Goal: Ask a question

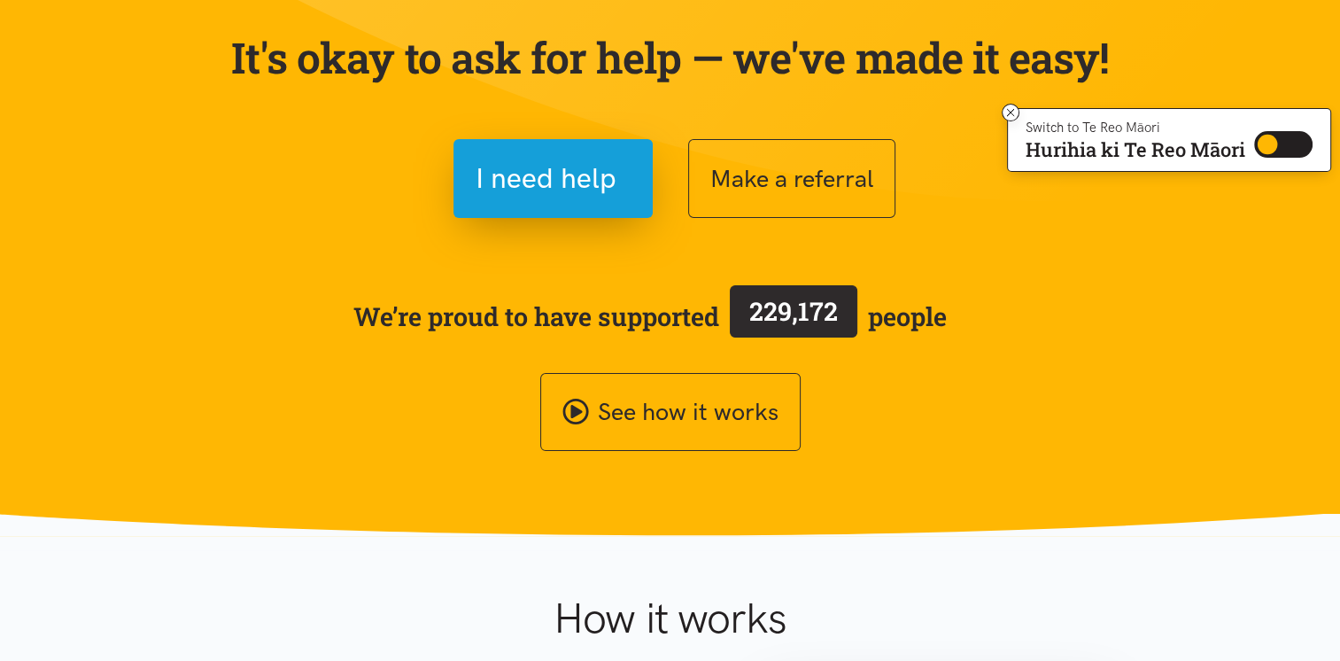
scroll to position [177, 0]
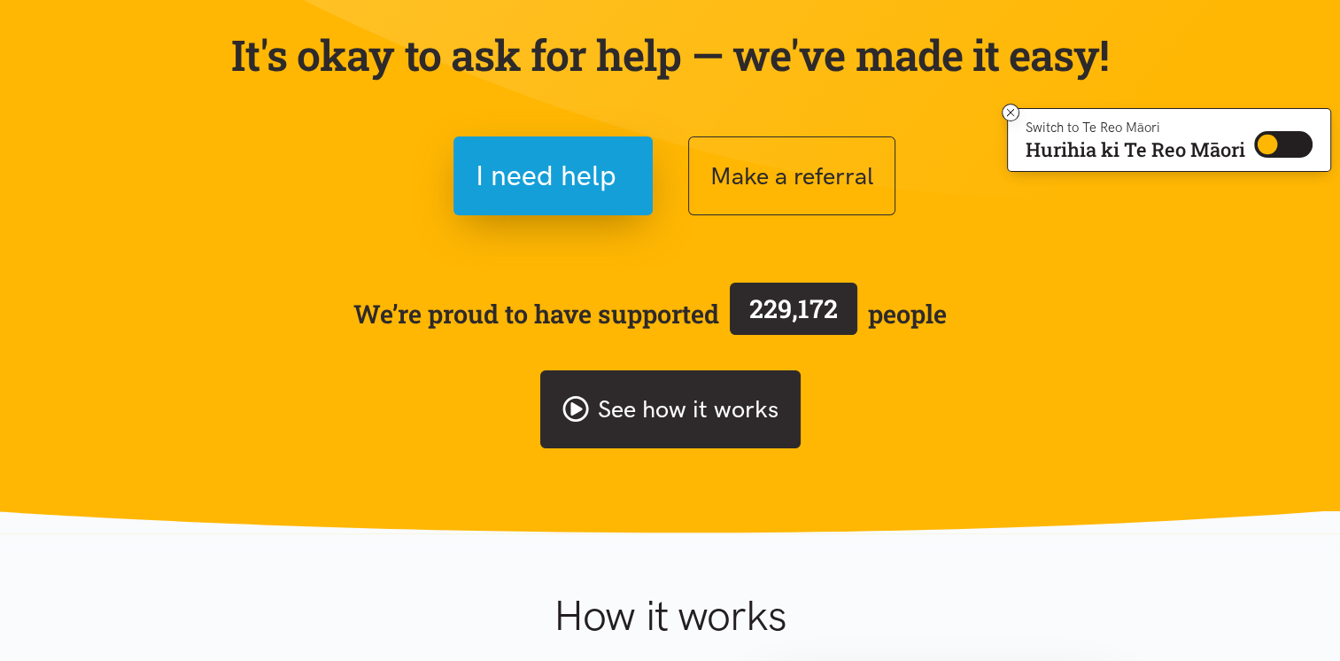
click at [707, 401] on link "See how it works" at bounding box center [670, 409] width 260 height 79
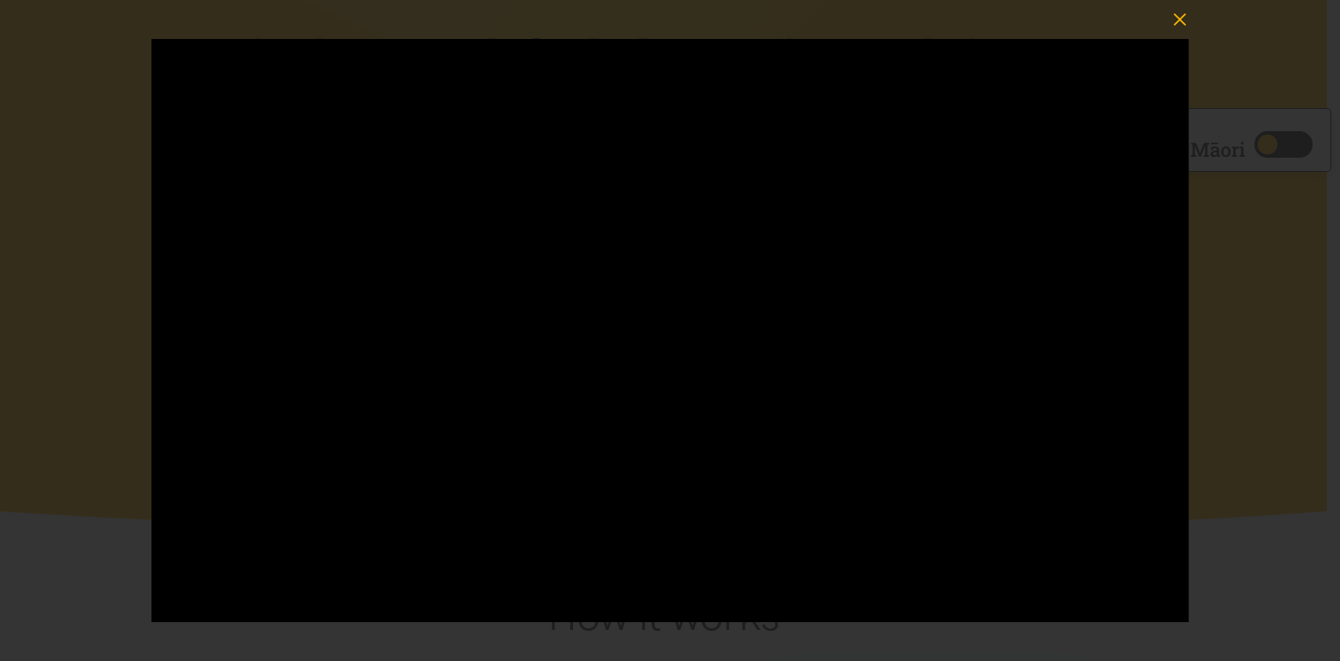
click at [1183, 25] on icon "button" at bounding box center [1180, 19] width 25 height 25
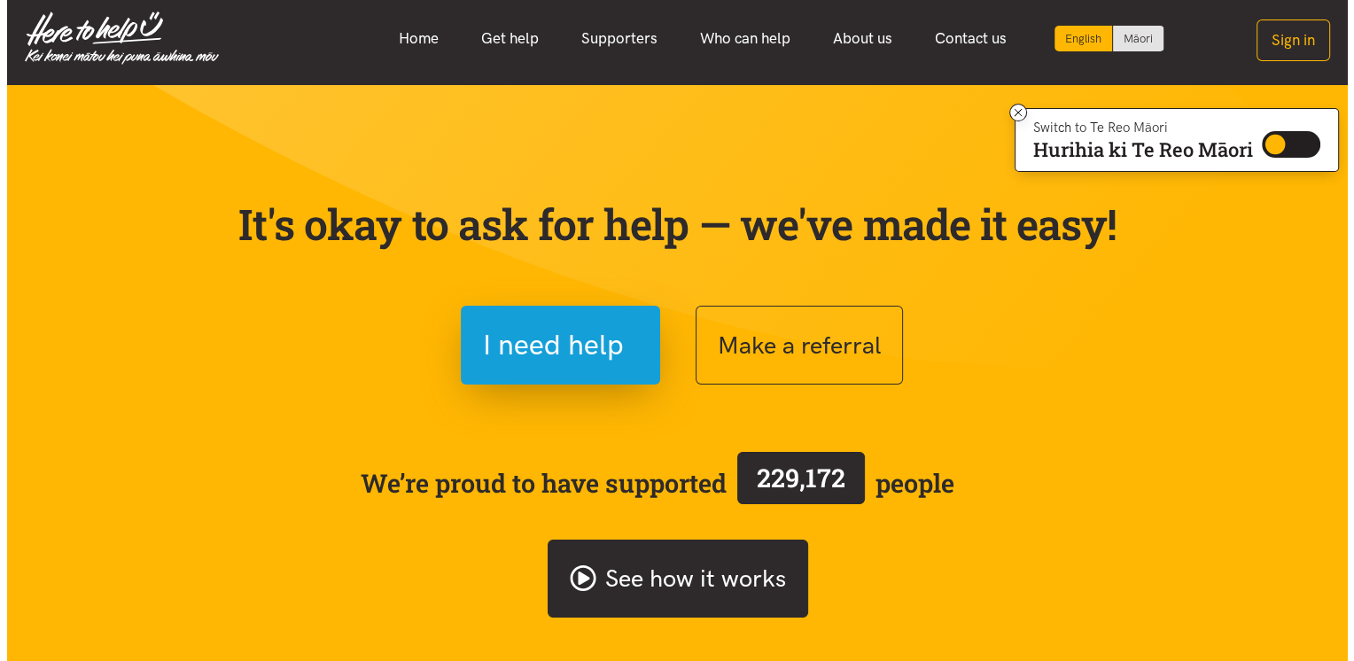
scroll to position [0, 0]
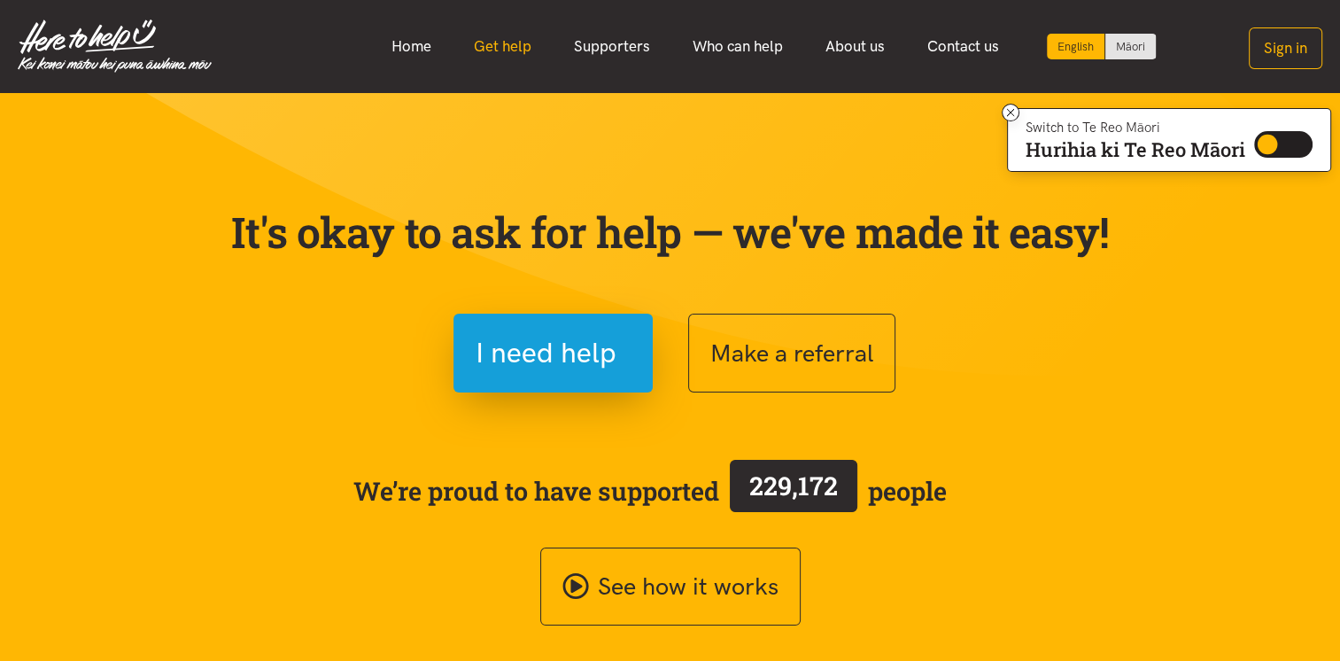
click at [521, 55] on link "Get help" at bounding box center [503, 46] width 100 height 38
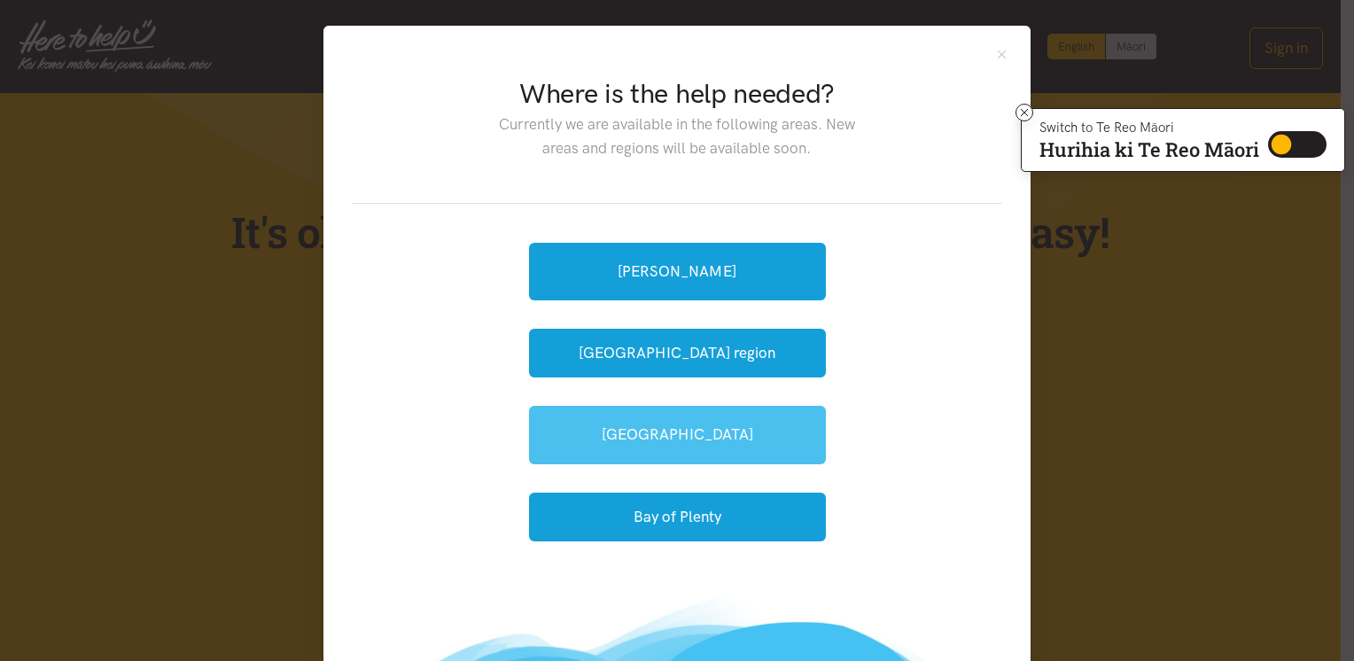
click at [733, 421] on link "[GEOGRAPHIC_DATA]" at bounding box center [677, 435] width 297 height 58
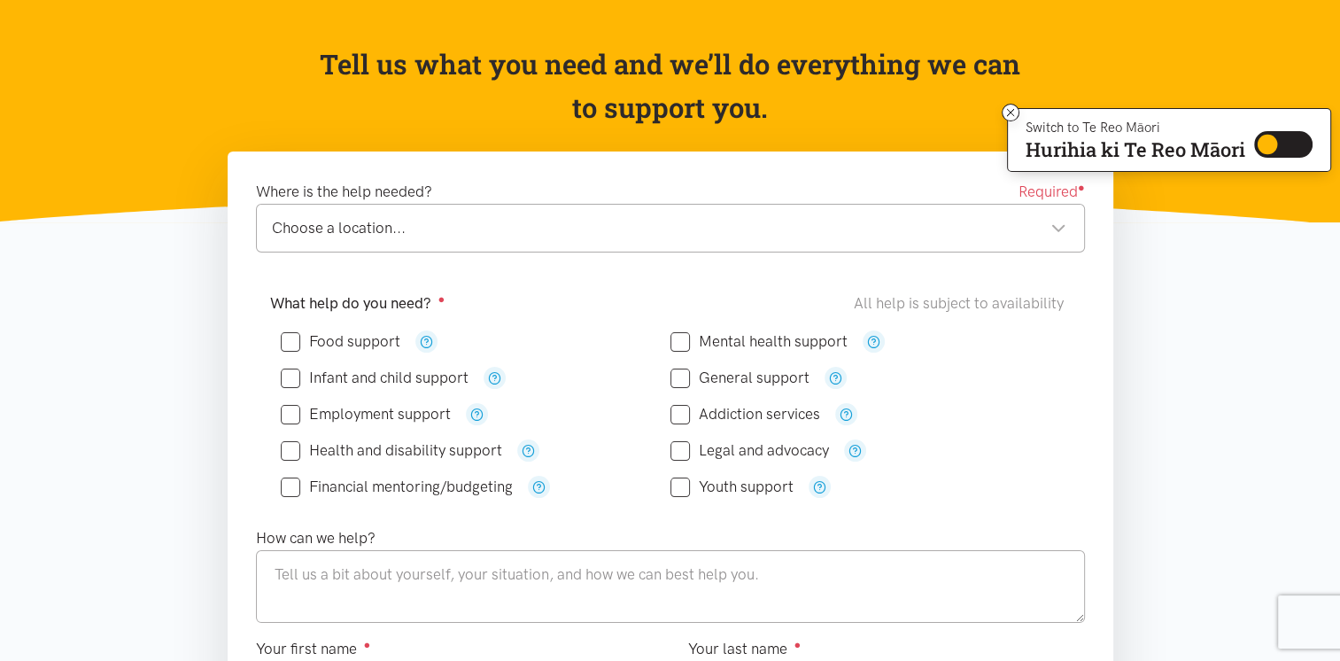
scroll to position [177, 0]
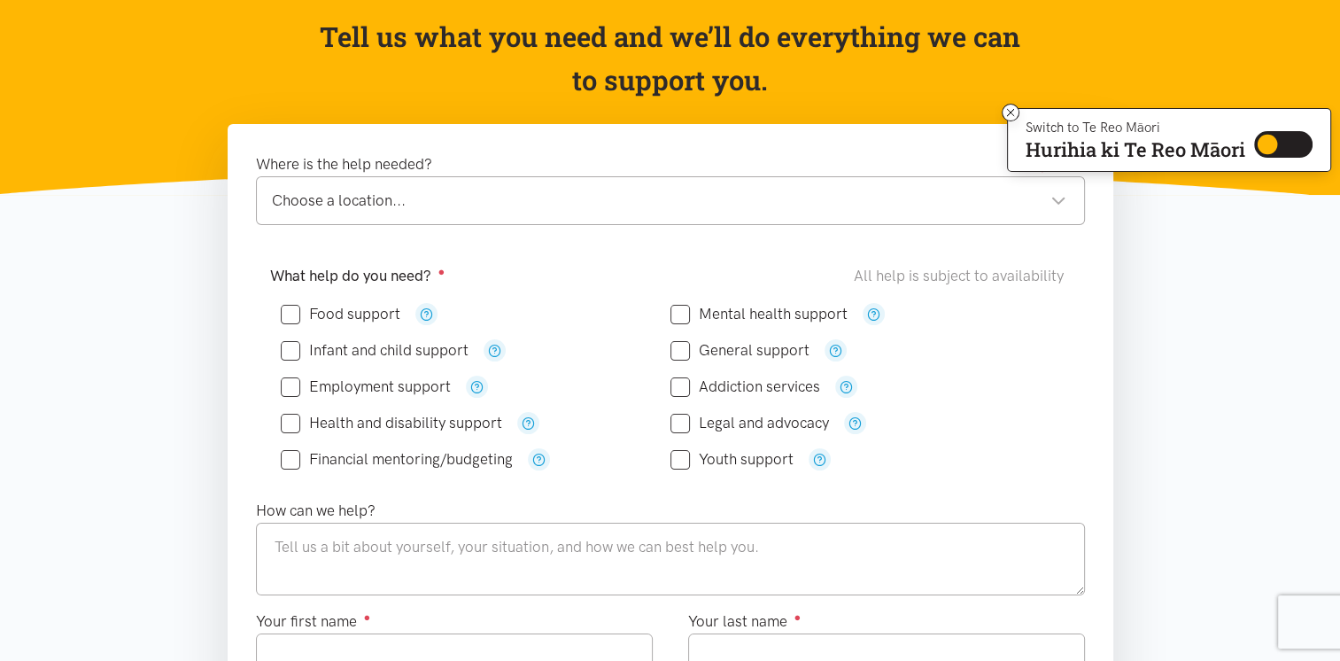
click at [557, 211] on div "Choose a location..." at bounding box center [669, 201] width 795 height 24
click at [831, 347] on icon "button" at bounding box center [835, 350] width 13 height 13
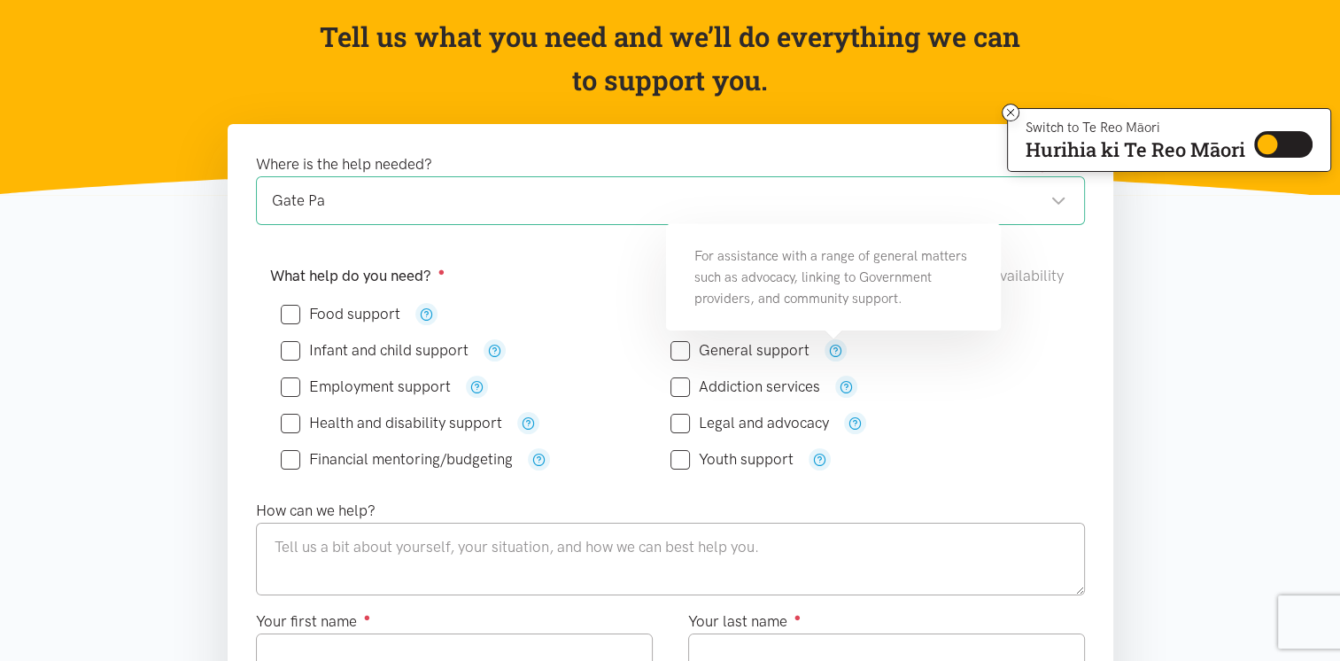
click at [677, 353] on input "General support" at bounding box center [740, 350] width 139 height 15
checkbox input "true"
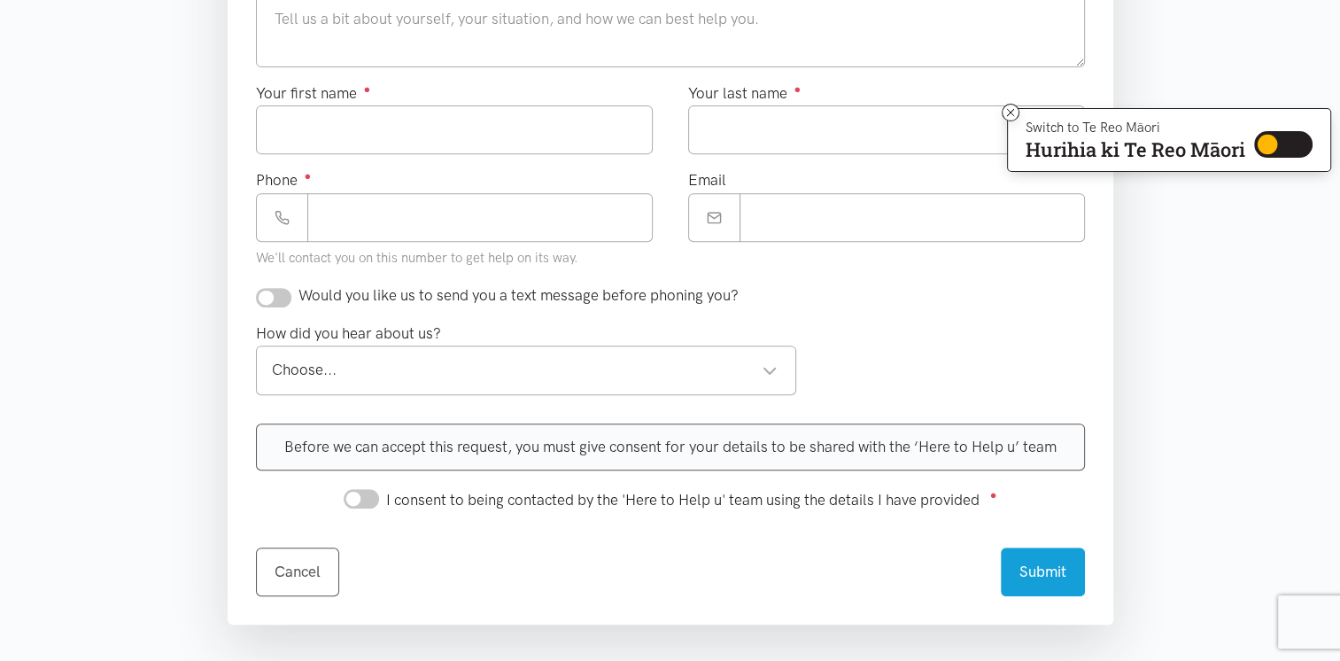
scroll to position [709, 0]
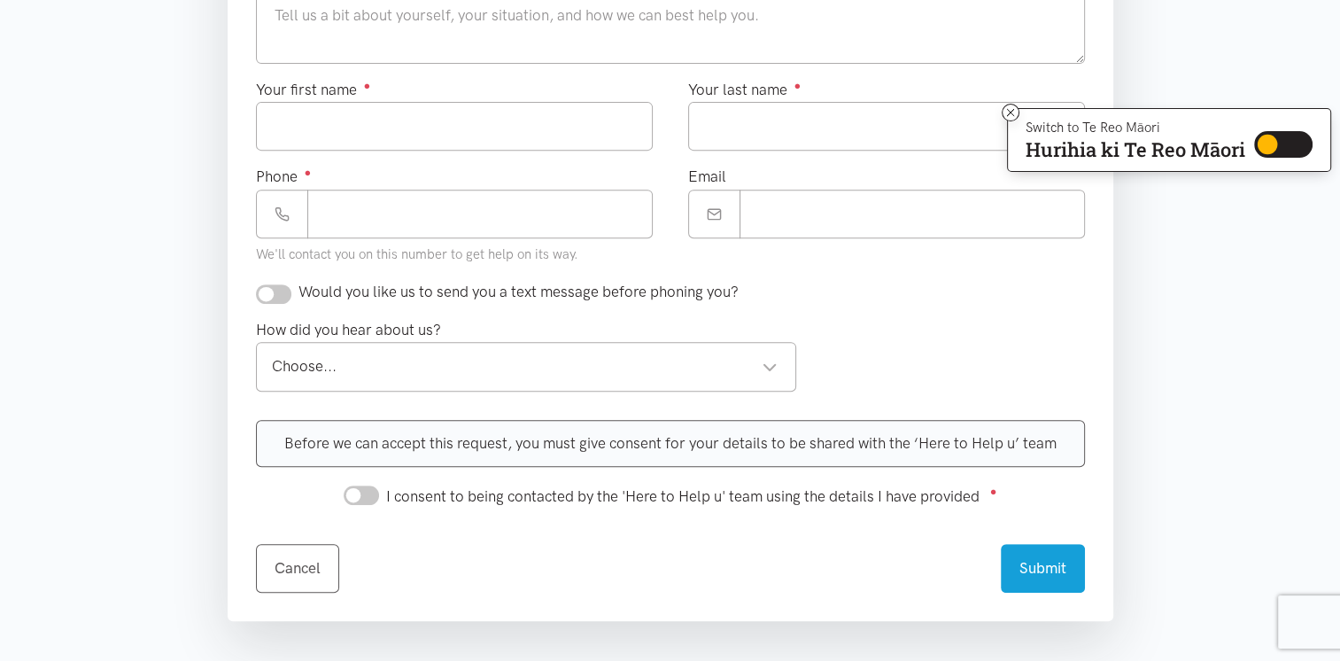
click at [366, 496] on input "I consent to being contacted by the 'Here to Help u' team using the details I h…" at bounding box center [361, 494] width 35 height 19
checkbox input "true"
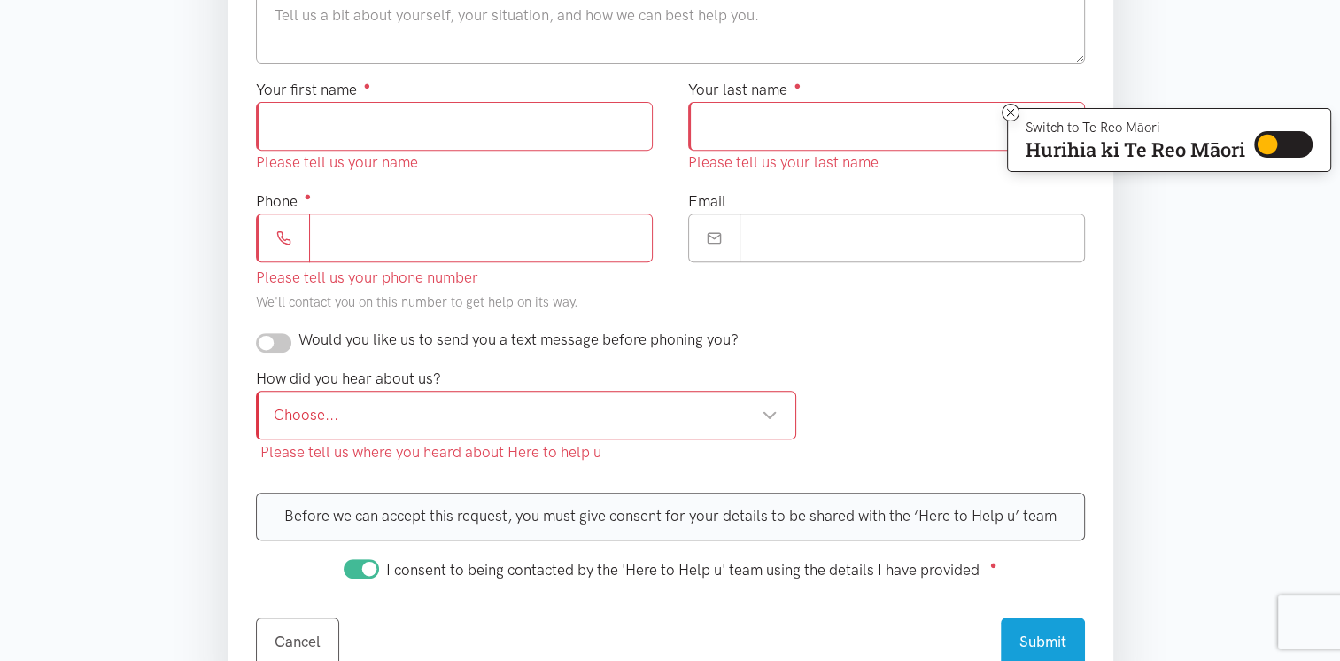
click at [389, 131] on input "Your first name ●" at bounding box center [454, 126] width 397 height 49
type input "******"
type input "****"
type input "**********"
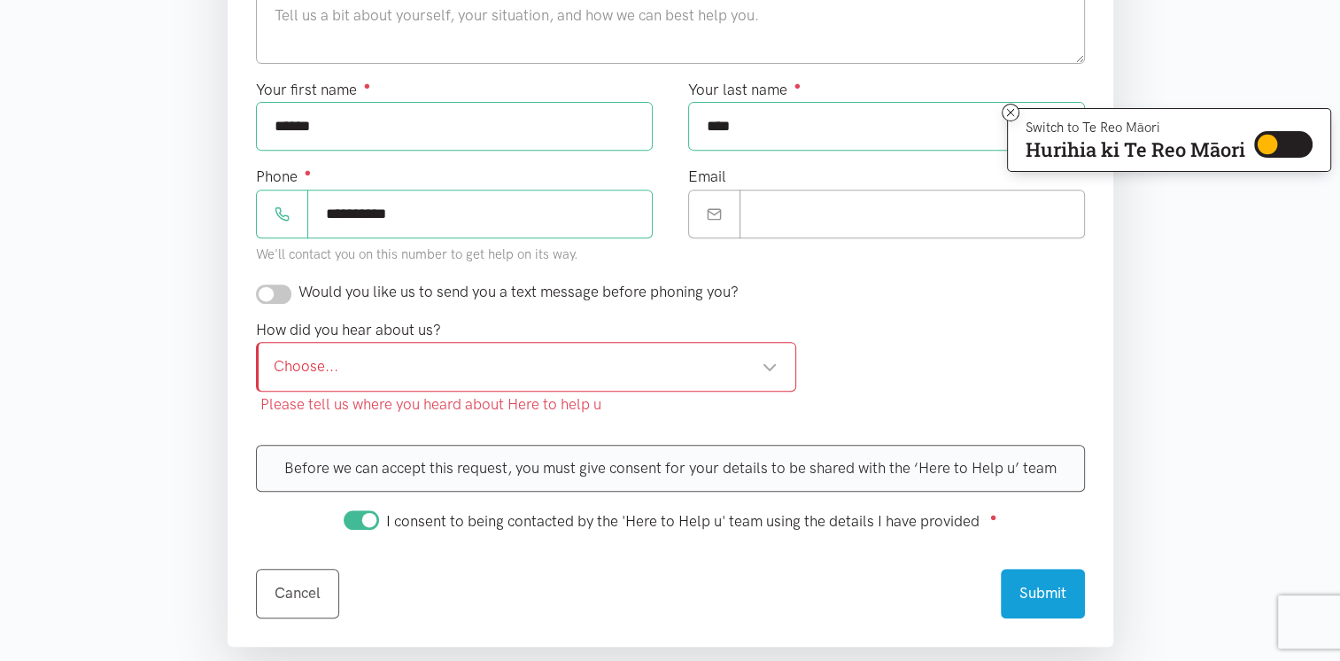
type input "***"
type input "**********"
click at [431, 214] on input "**********" at bounding box center [479, 214] width 345 height 49
type input "**********"
drag, startPoint x: 950, startPoint y: 207, endPoint x: 741, endPoint y: 213, distance: 209.1
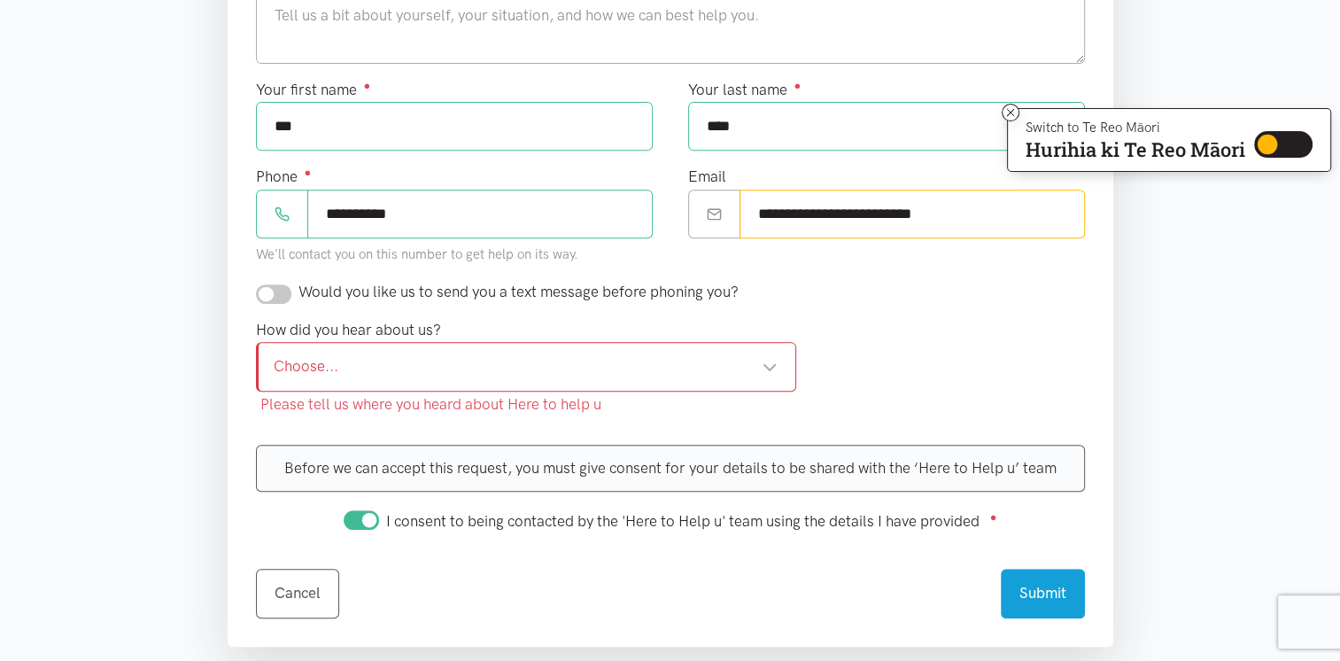
click at [741, 213] on input "**********" at bounding box center [912, 214] width 345 height 49
type input "**********"
drag, startPoint x: 521, startPoint y: 123, endPoint x: 252, endPoint y: 130, distance: 269.4
click at [252, 130] on div "Your first name ● ***" at bounding box center [454, 121] width 432 height 87
click at [397, 361] on div "Choose..." at bounding box center [526, 366] width 505 height 24
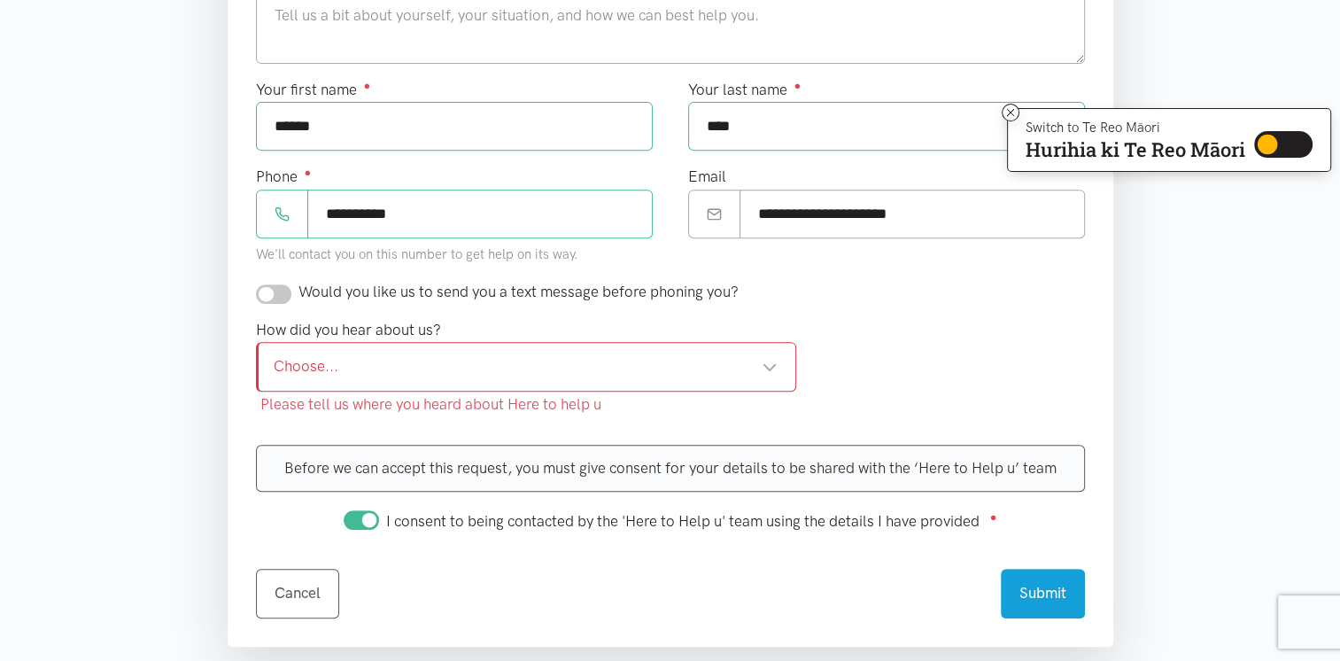
type input "******"
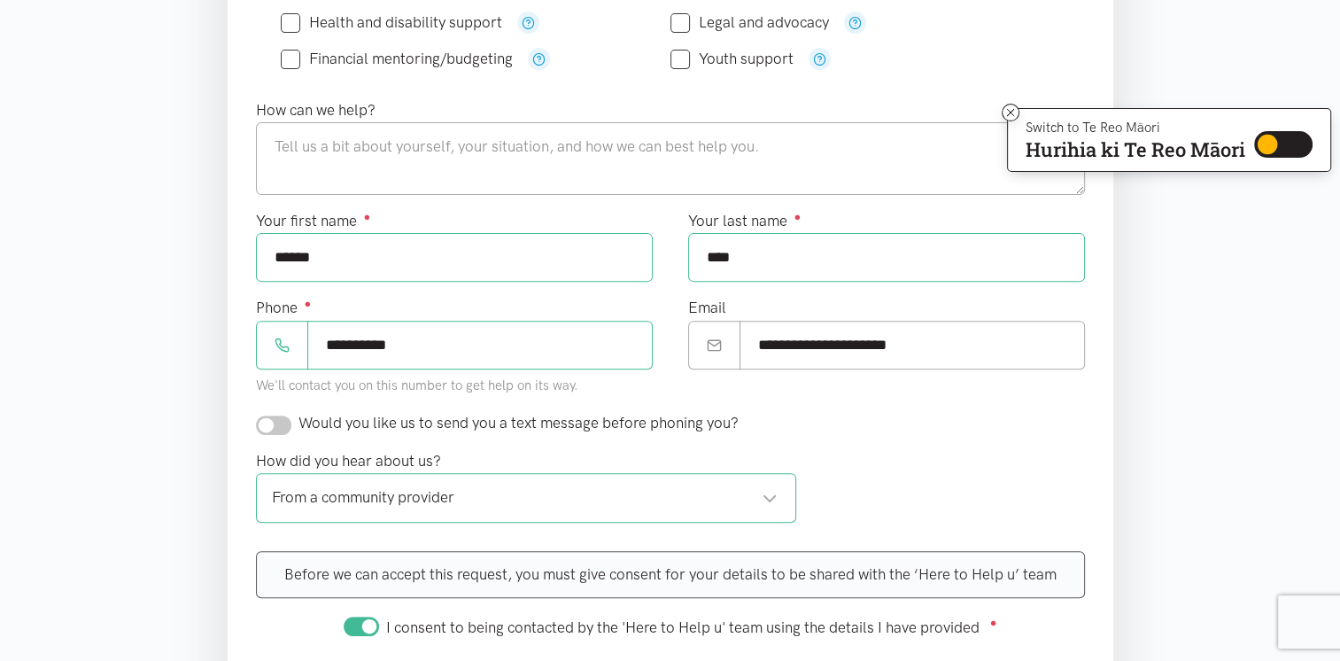
scroll to position [443, 0]
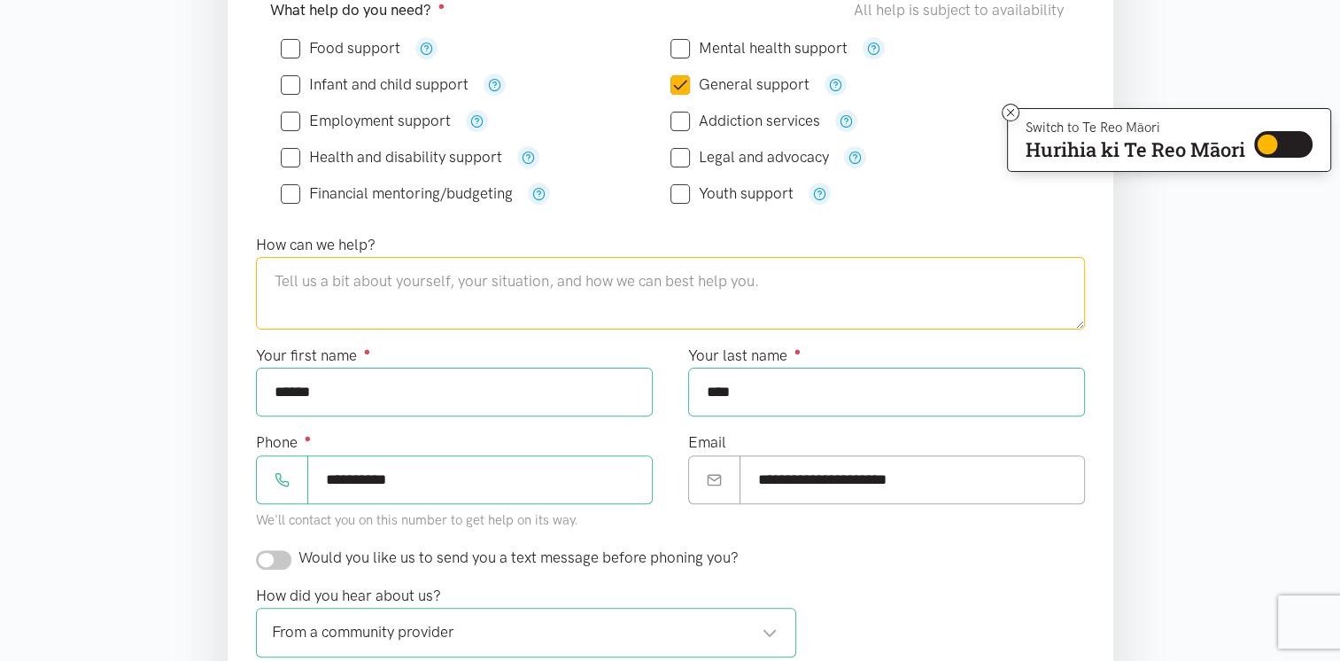
click at [389, 289] on textarea at bounding box center [670, 293] width 829 height 73
click at [889, 299] on textarea "Hi there I'm wanting to know if there's any support for me as I've been through…" at bounding box center [670, 293] width 829 height 73
click at [888, 282] on textarea "Hi there I'm wanting to know if there's any support for me as I've been through…" at bounding box center [670, 293] width 829 height 73
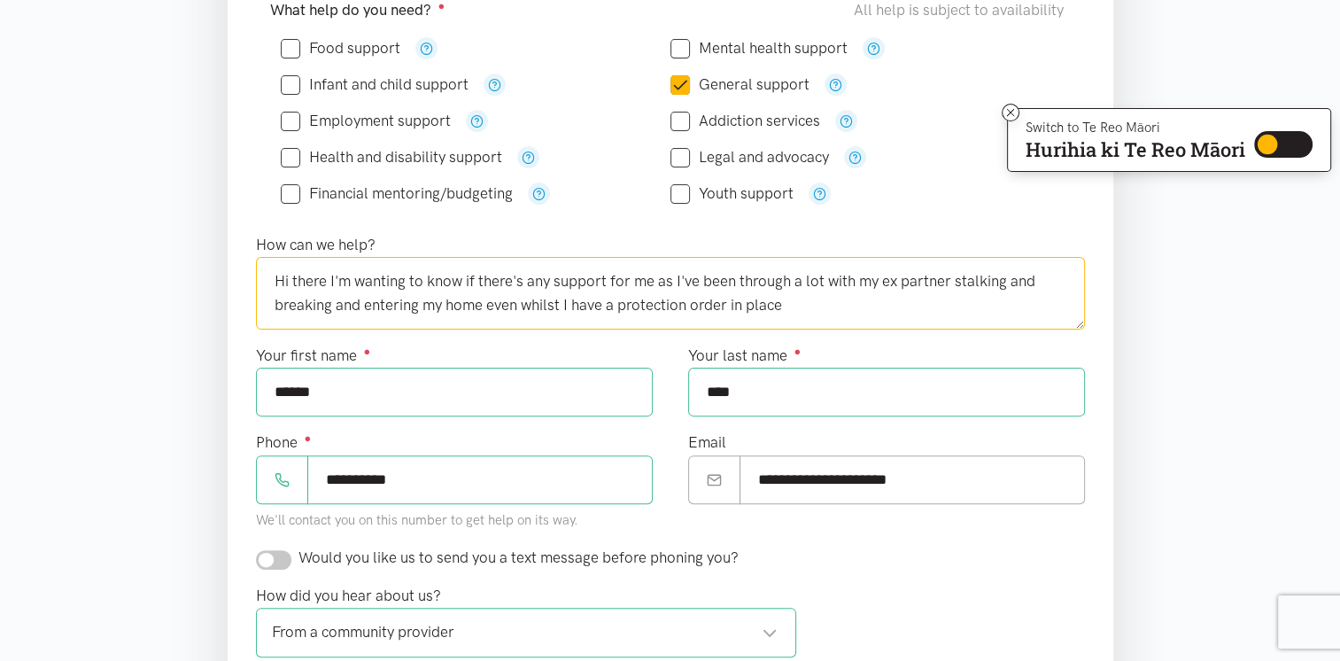
click at [610, 282] on textarea "Hi there I'm wanting to know if there's any support for me as I've been through…" at bounding box center [670, 293] width 829 height 73
click at [503, 307] on textarea "Hi there I'm wanting to know if there's any support in helping me clear all the…" at bounding box center [670, 293] width 829 height 73
click at [796, 303] on textarea "Hi there I'm wanting to know if there's any support in helping me clear all the…" at bounding box center [670, 293] width 829 height 73
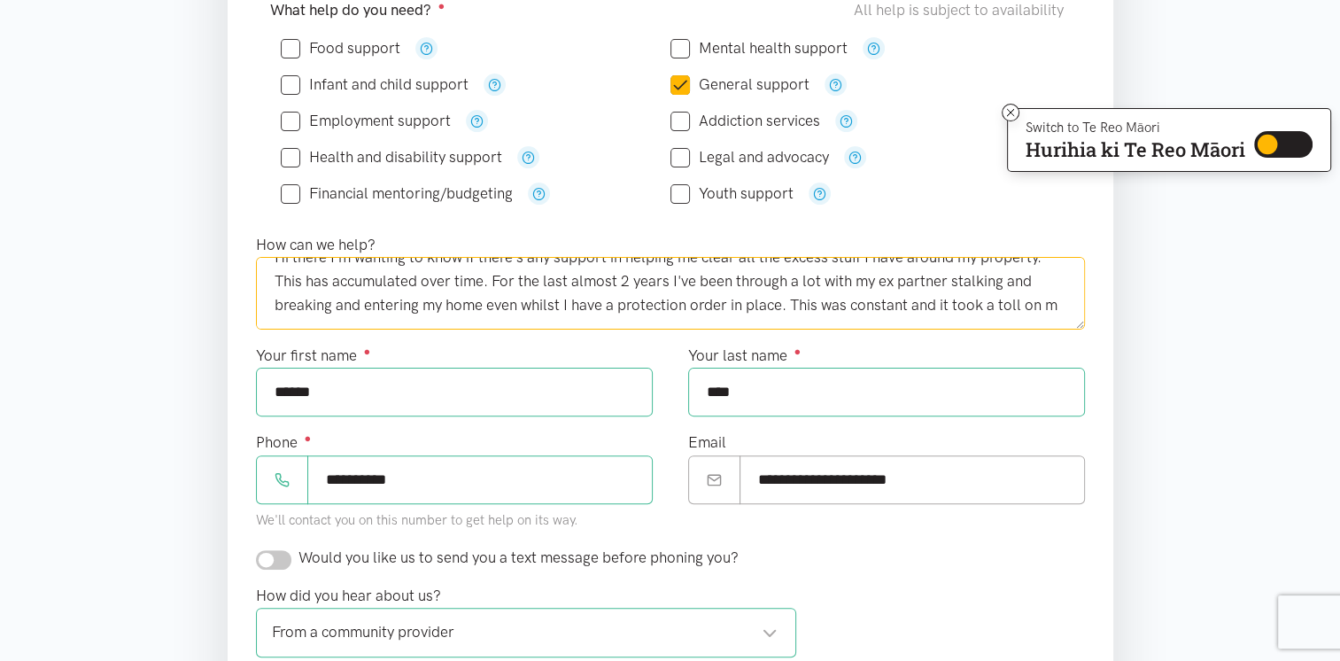
scroll to position [33, 0]
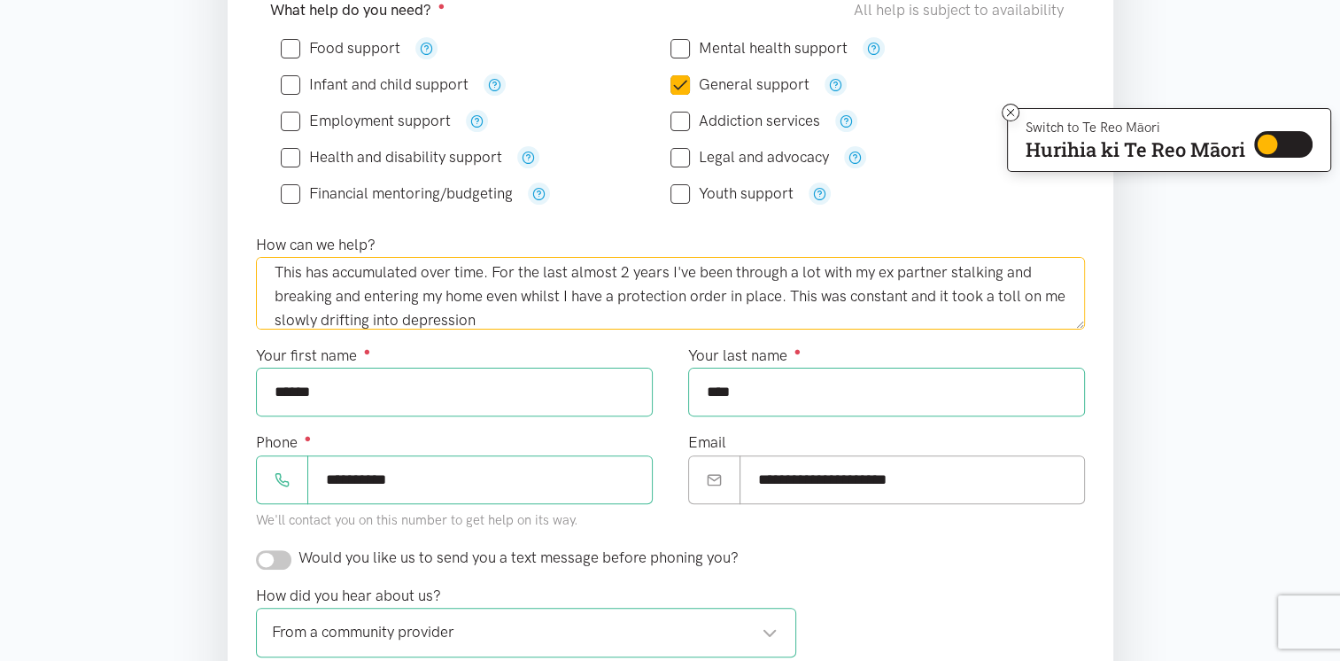
click at [422, 310] on textarea "Hi there I'm wanting to know if there's any support in helping me clear all the…" at bounding box center [670, 293] width 829 height 73
click at [513, 314] on textarea "Hi there I'm wanting to know if there's any support in helping me clear all the…" at bounding box center [670, 293] width 829 height 73
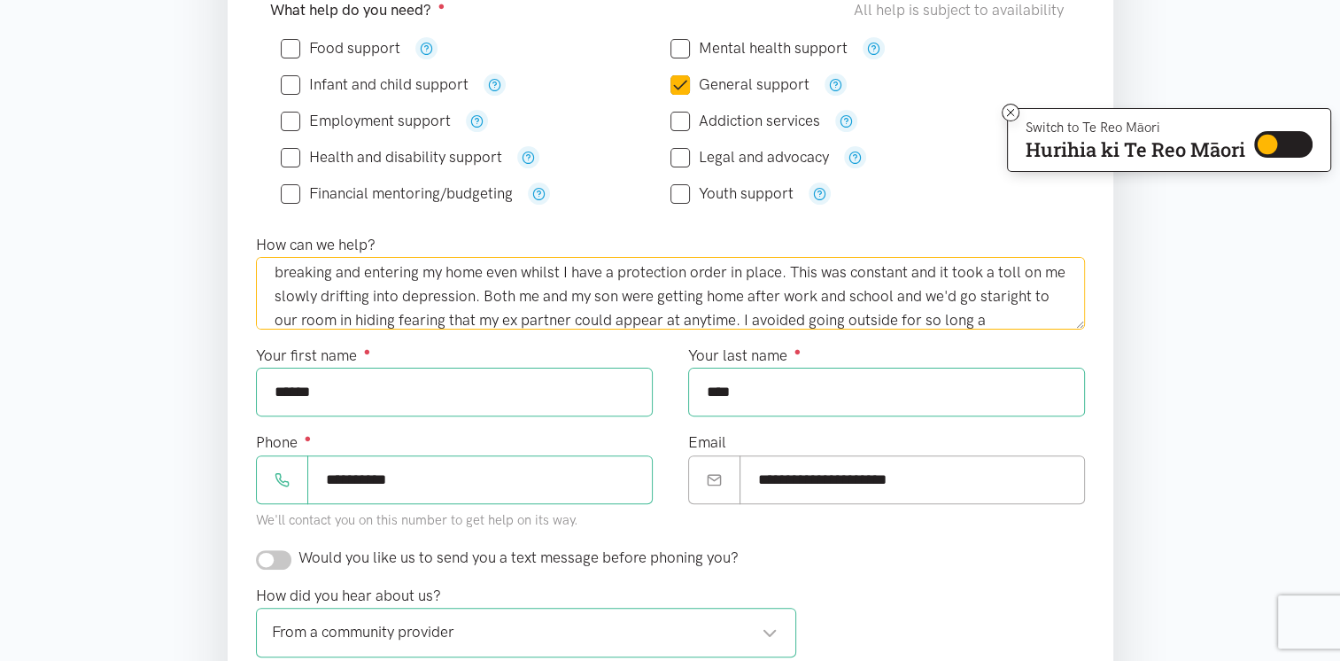
scroll to position [81, 0]
click at [791, 316] on textarea "Hi there I'm wanting to know if there's any support in helping me clear all the…" at bounding box center [670, 293] width 829 height 73
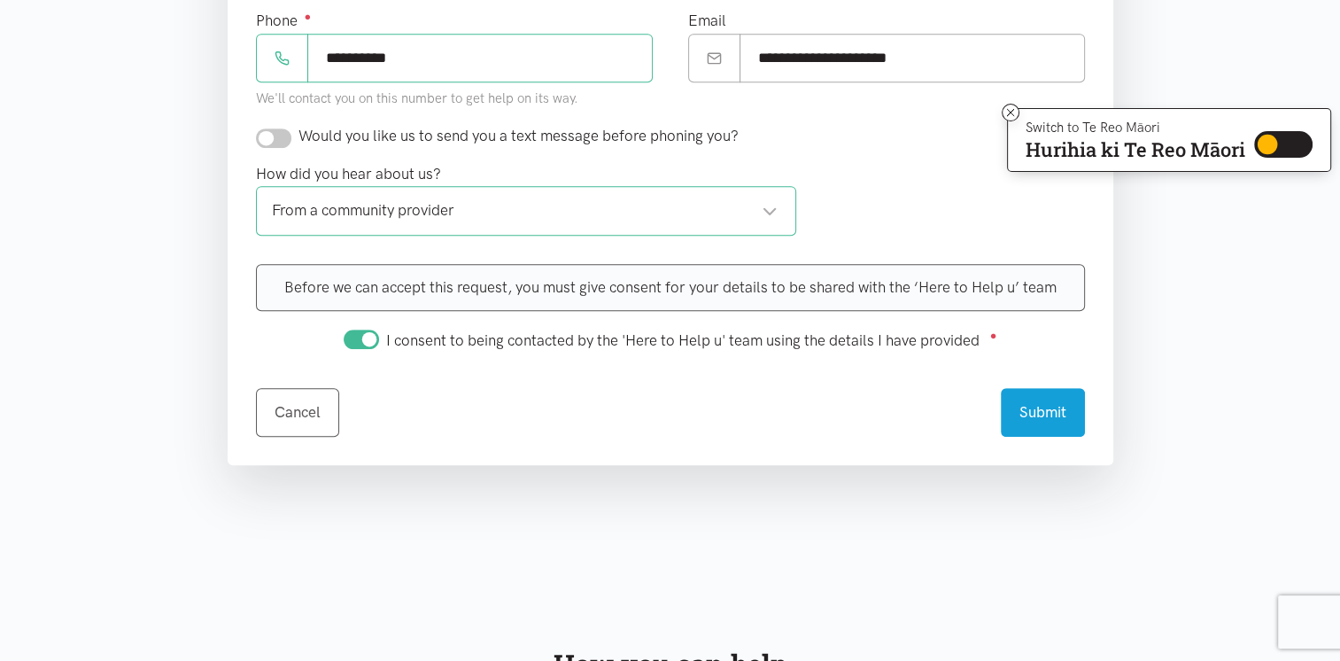
scroll to position [886, 0]
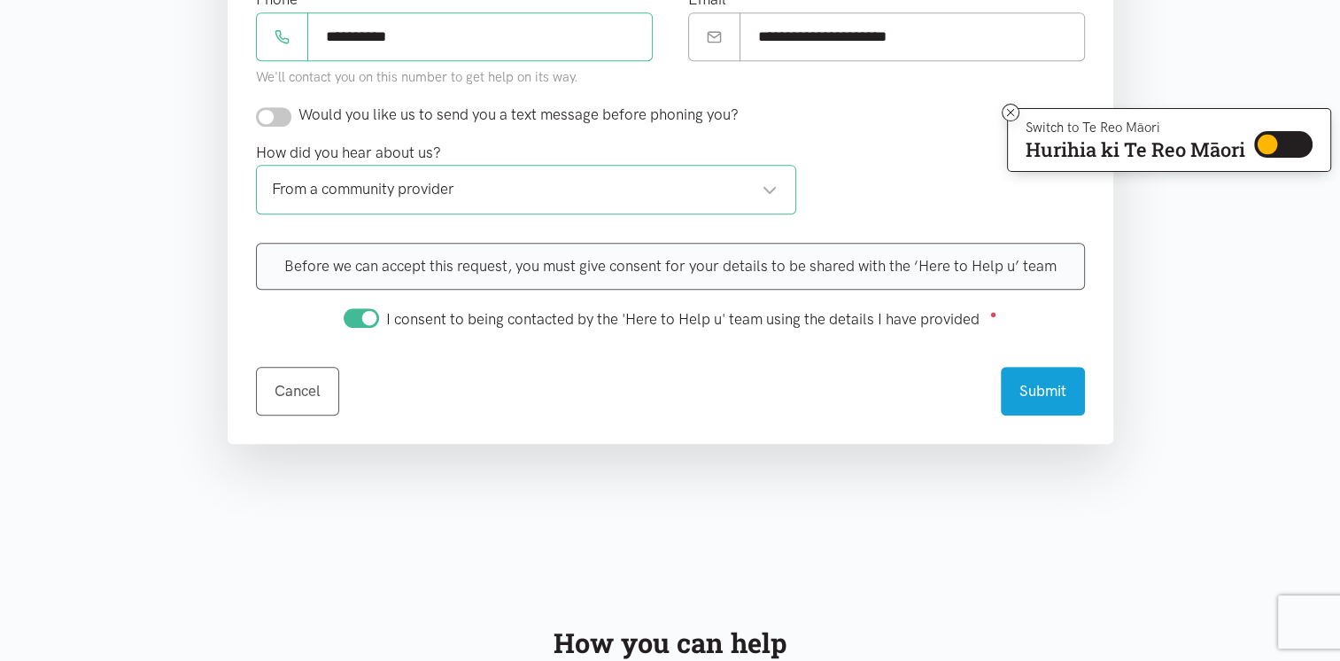
click at [772, 200] on div "From a community provider From a community provider" at bounding box center [526, 189] width 541 height 49
type textarea "Hi there I'm wanting to know if there's any support in helping me clear all the…"
click at [1028, 386] on button "Submit" at bounding box center [1043, 388] width 84 height 49
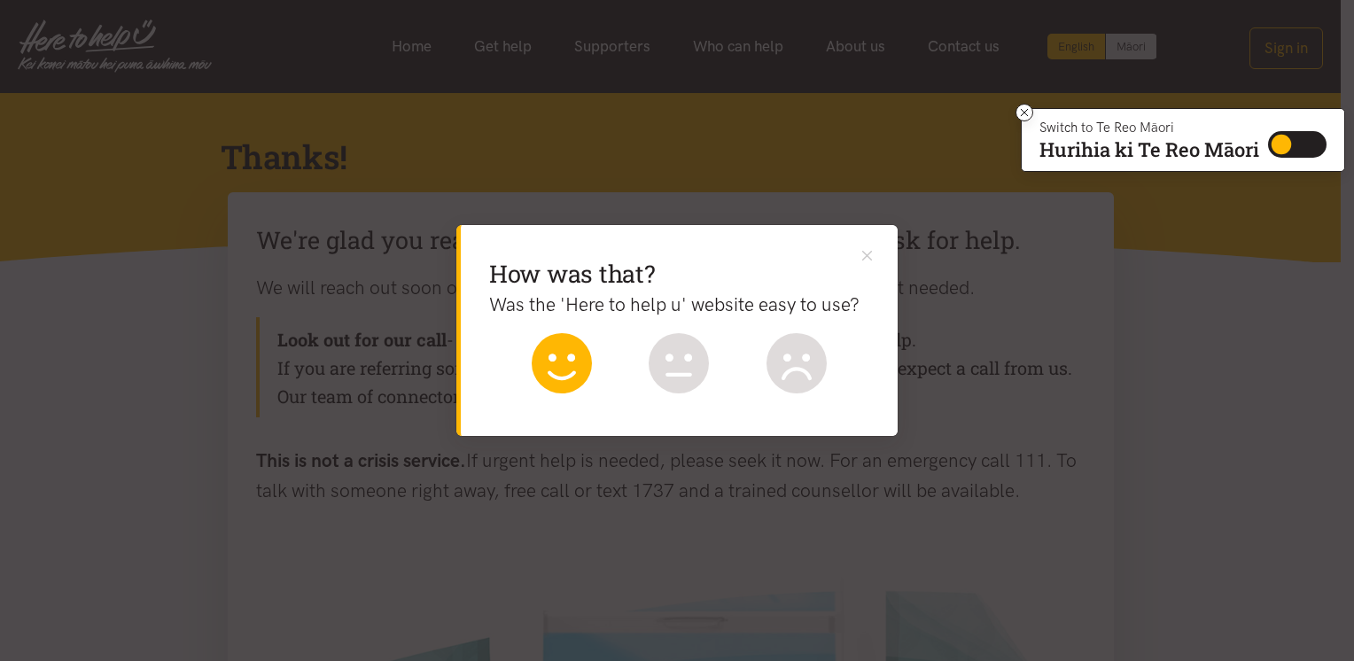
click at [556, 365] on icon at bounding box center [562, 363] width 60 height 60
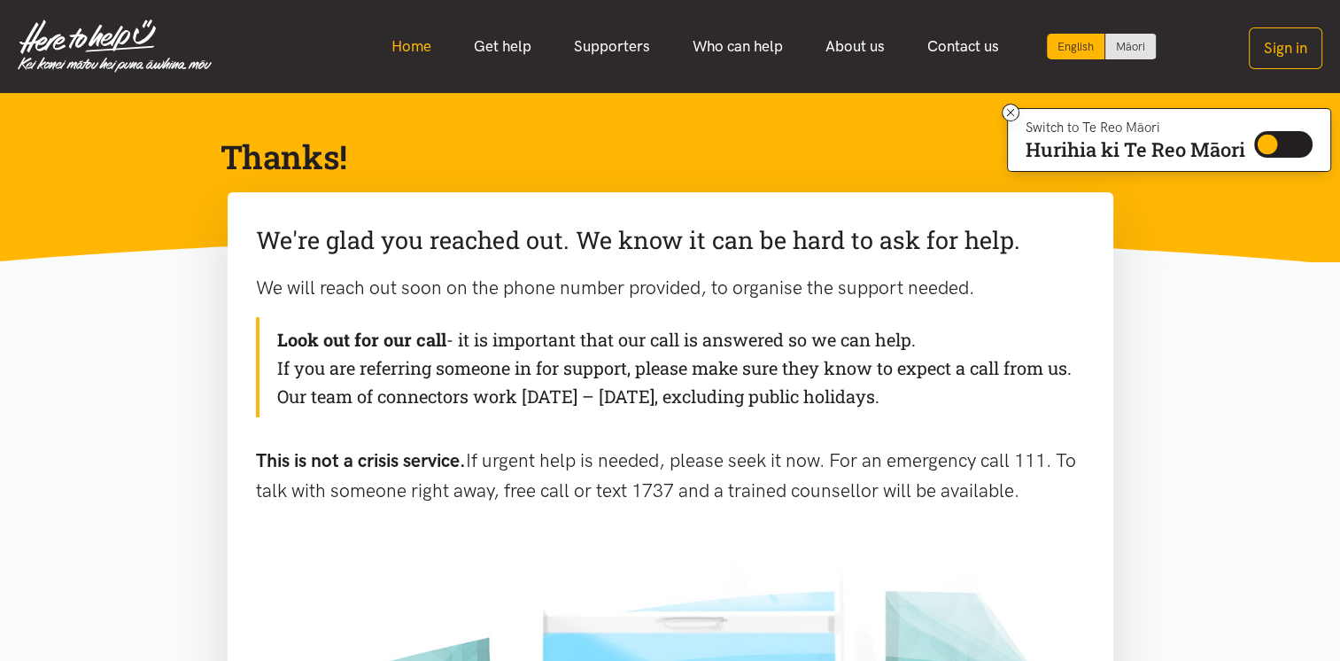
click at [416, 34] on link "Home" at bounding box center [411, 46] width 82 height 38
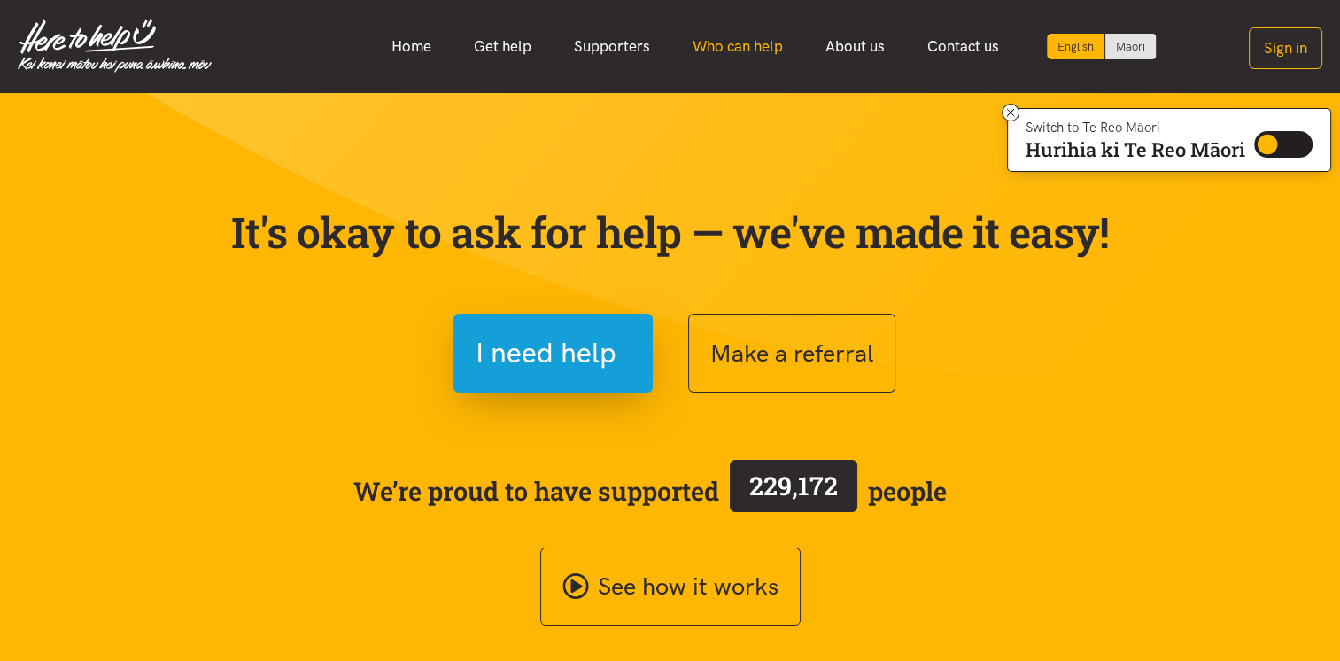
click at [722, 47] on link "Who can help" at bounding box center [737, 46] width 133 height 38
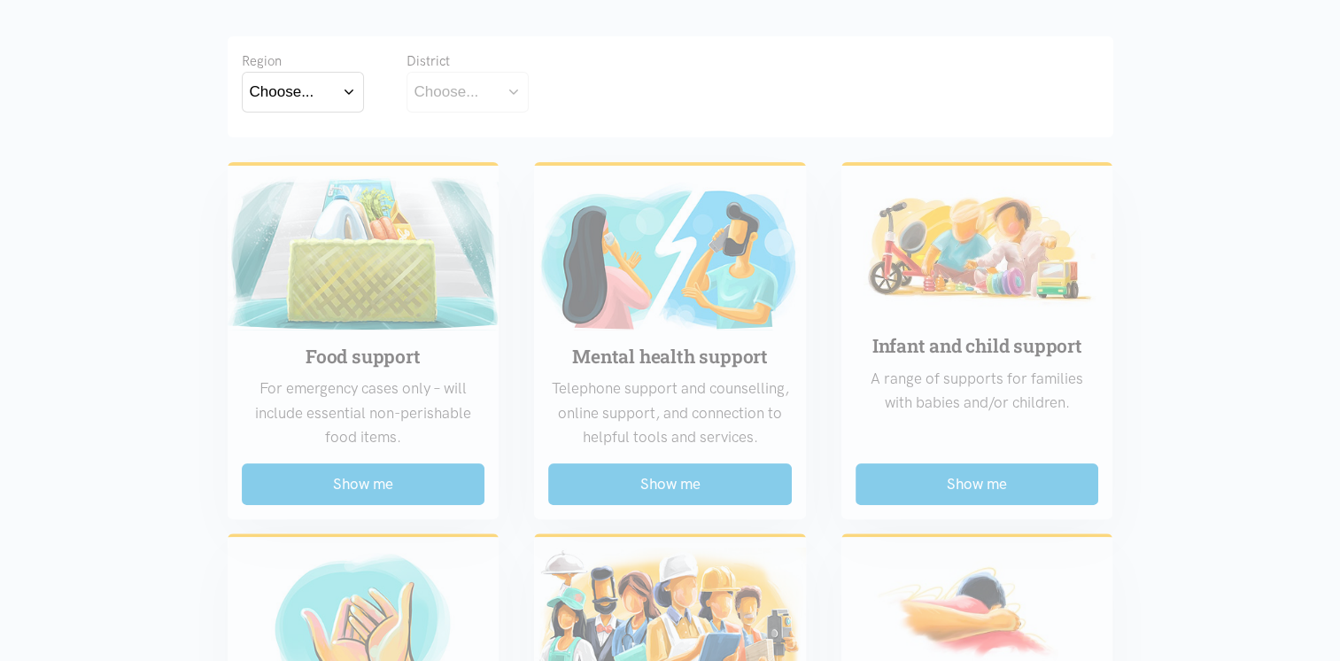
scroll to position [354, 0]
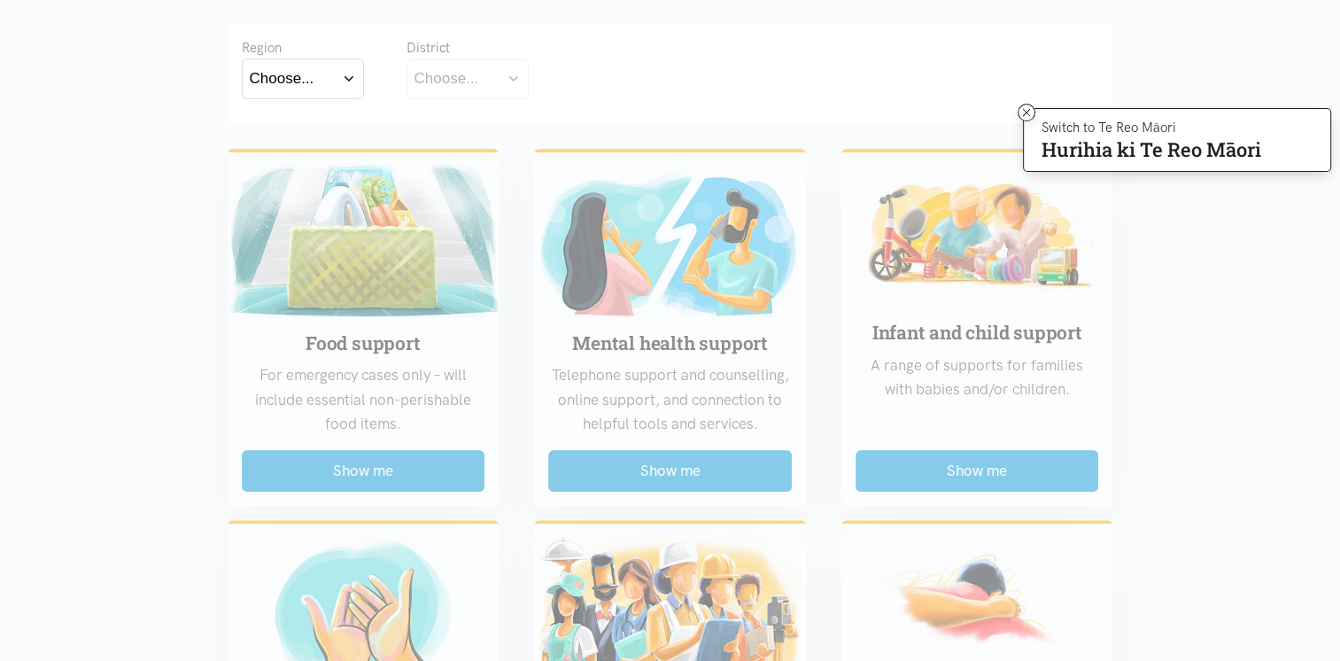
click at [361, 84] on button "Choose..." at bounding box center [303, 78] width 122 height 40
click at [323, 130] on label "Bay of Plenty" at bounding box center [298, 130] width 97 height 22
click at [0, 0] on input "Bay of Plenty" at bounding box center [0, 0] width 0 height 0
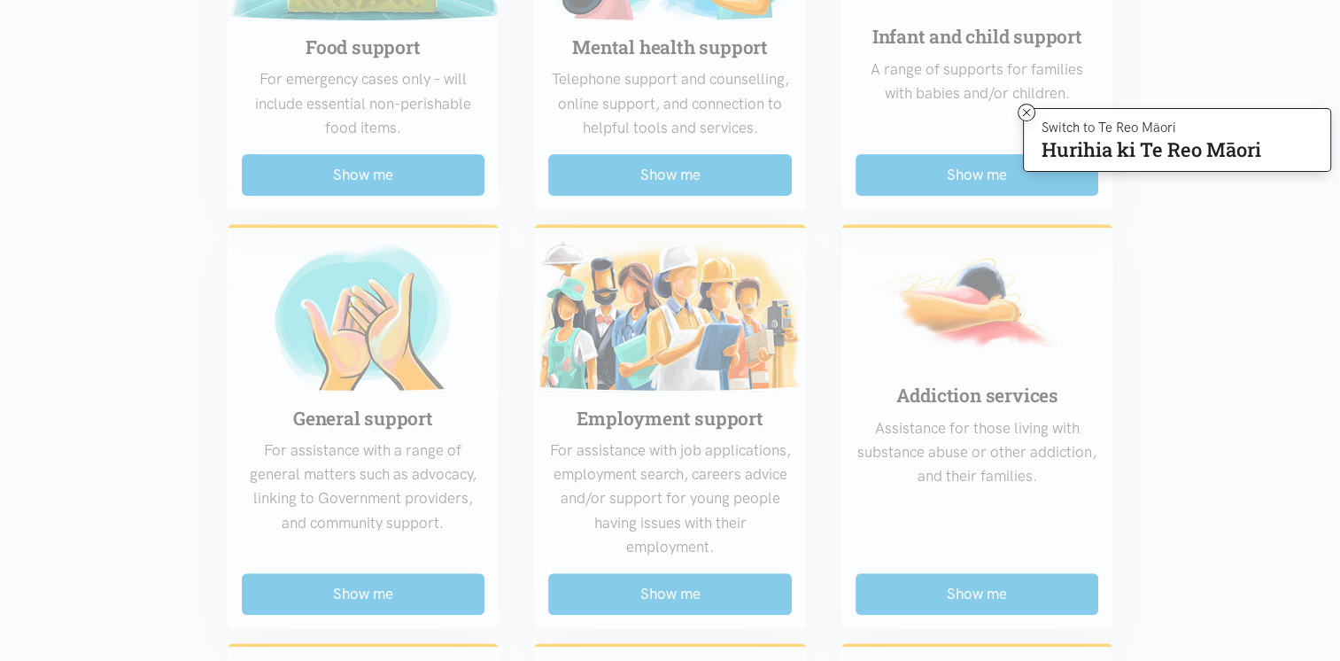
scroll to position [620, 0]
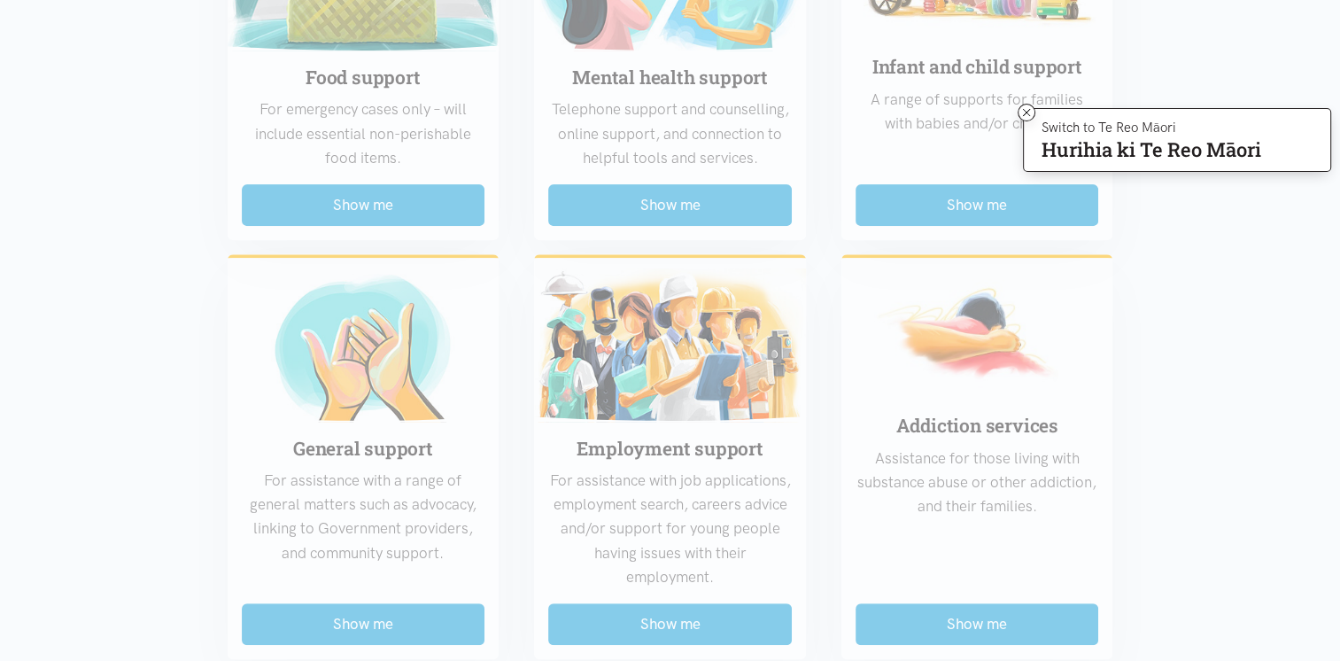
click at [361, 218] on div "Food support For emergency cases only – will include essential non-perishable f…" at bounding box center [670, 635] width 921 height 1533
click at [367, 206] on div "Food support For emergency cases only – will include essential non-perishable f…" at bounding box center [670, 635] width 921 height 1533
click at [372, 192] on div "Food support For emergency cases only – will include essential non-perishable f…" at bounding box center [670, 635] width 921 height 1533
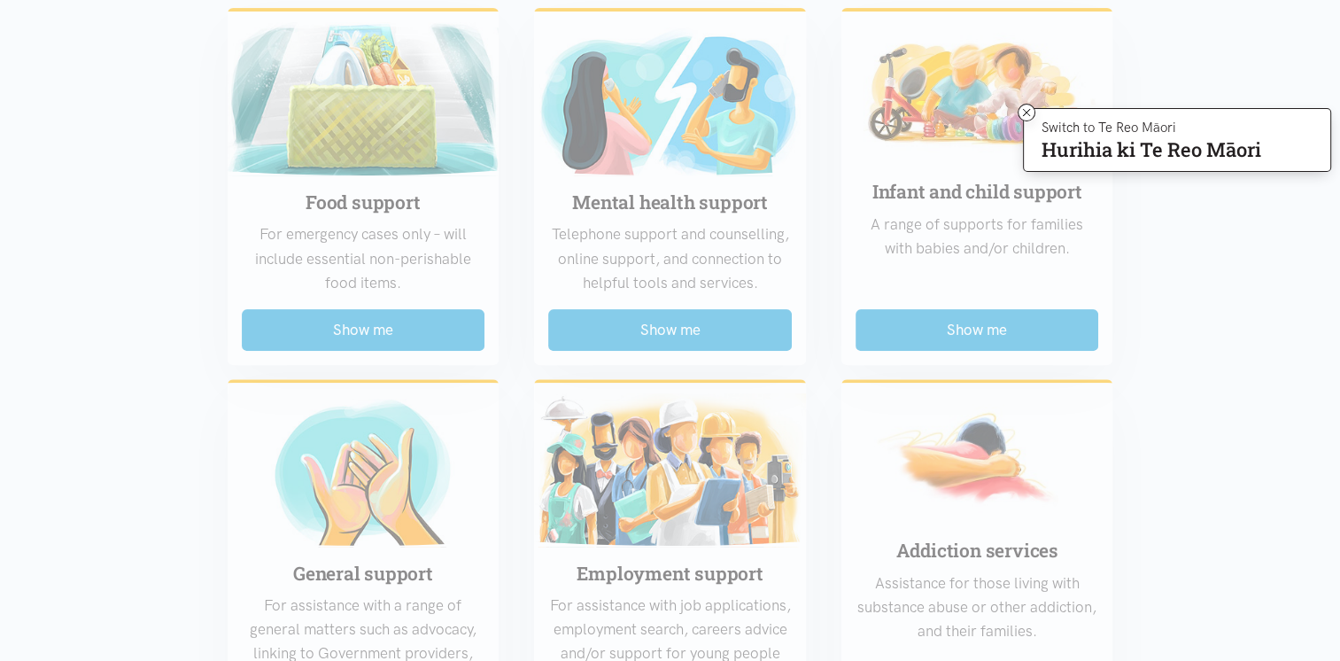
scroll to position [177, 0]
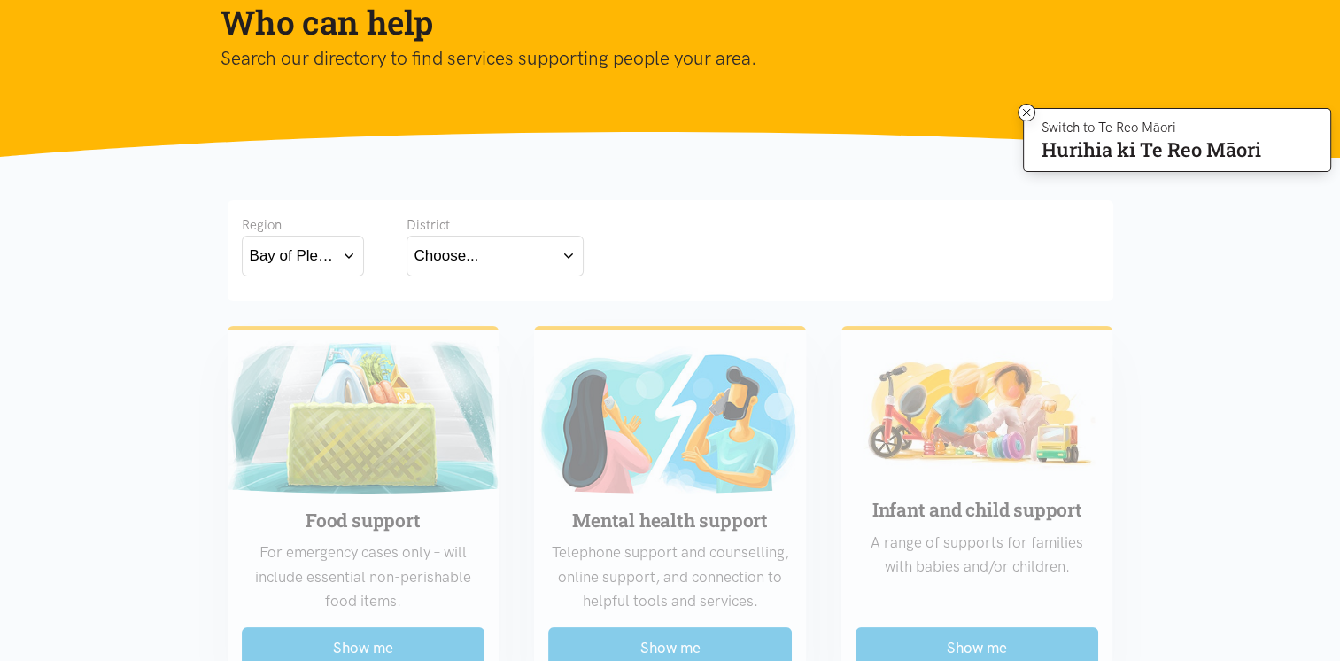
click at [484, 260] on button "Choose..." at bounding box center [495, 256] width 177 height 40
click at [462, 333] on label "[GEOGRAPHIC_DATA]" at bounding box center [495, 333] width 161 height 22
click at [0, 0] on input "[GEOGRAPHIC_DATA]" at bounding box center [0, 0] width 0 height 0
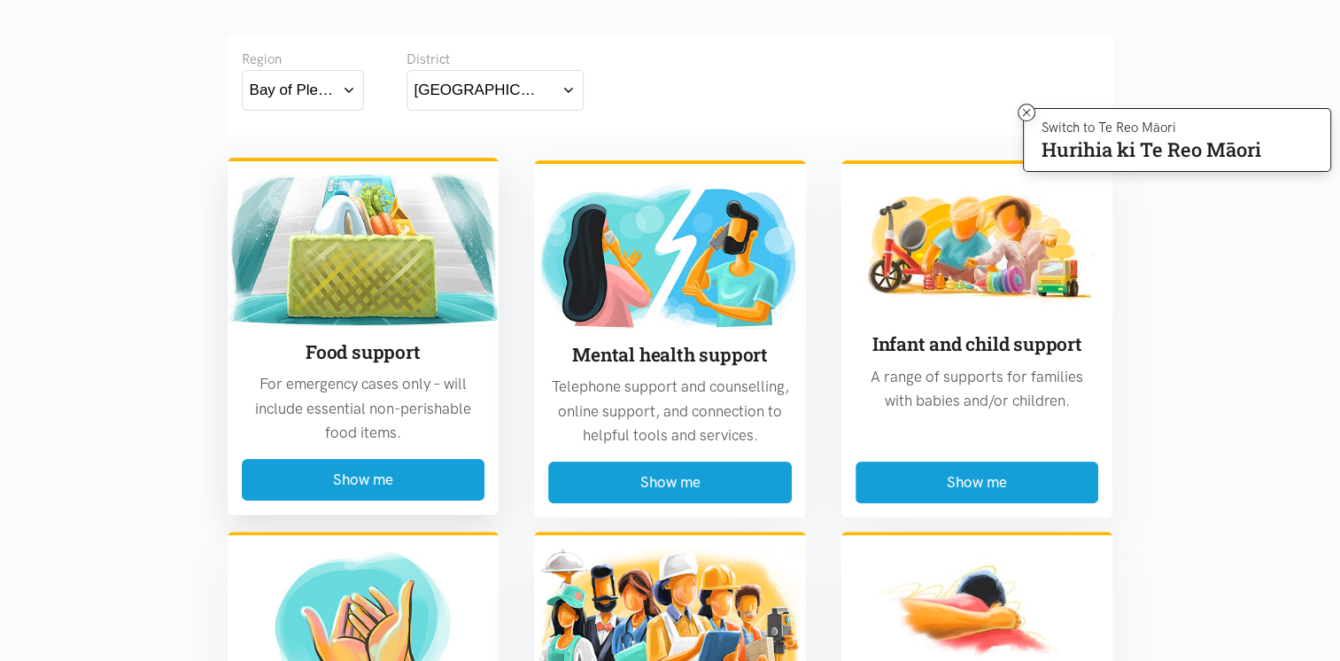
scroll to position [354, 0]
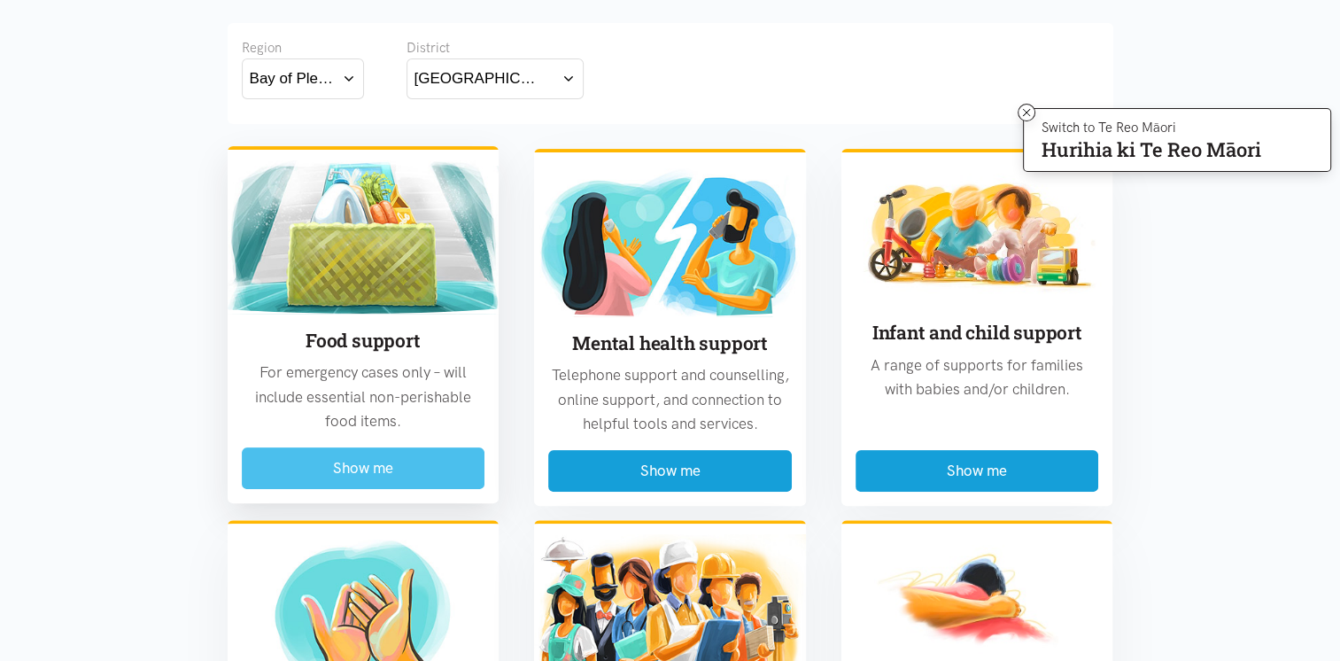
click at [364, 470] on button "Show me" at bounding box center [364, 468] width 244 height 42
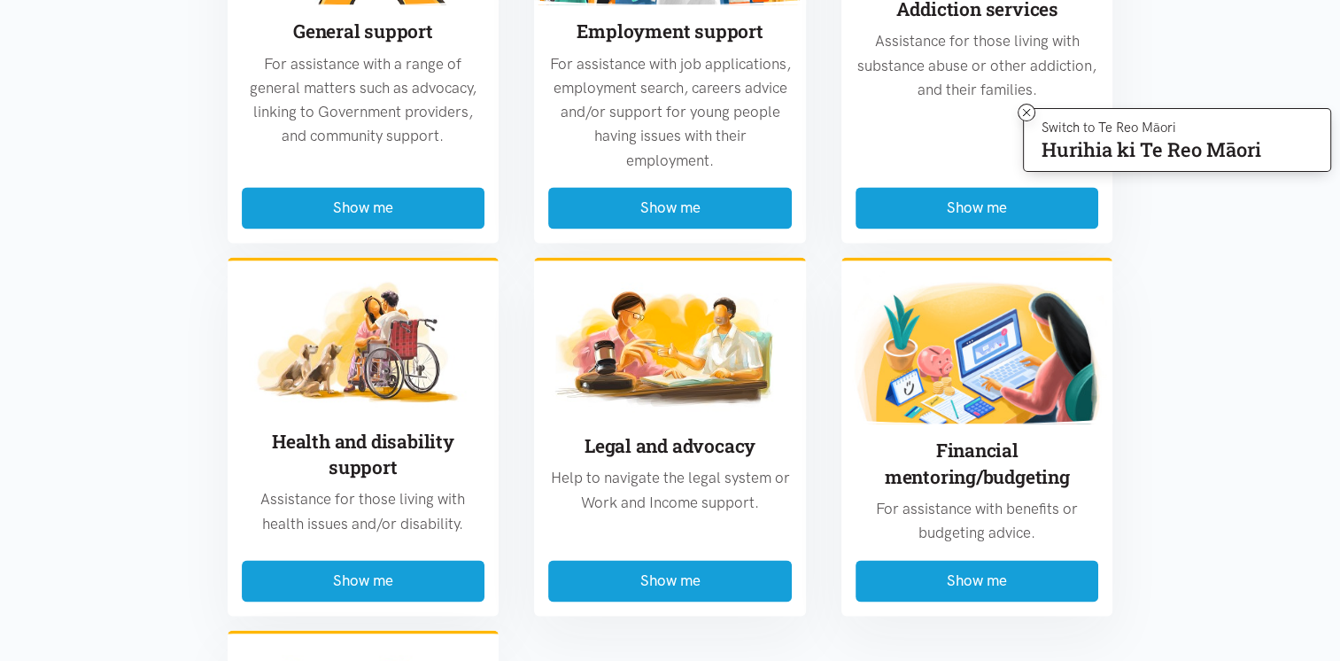
scroll to position [2835, 0]
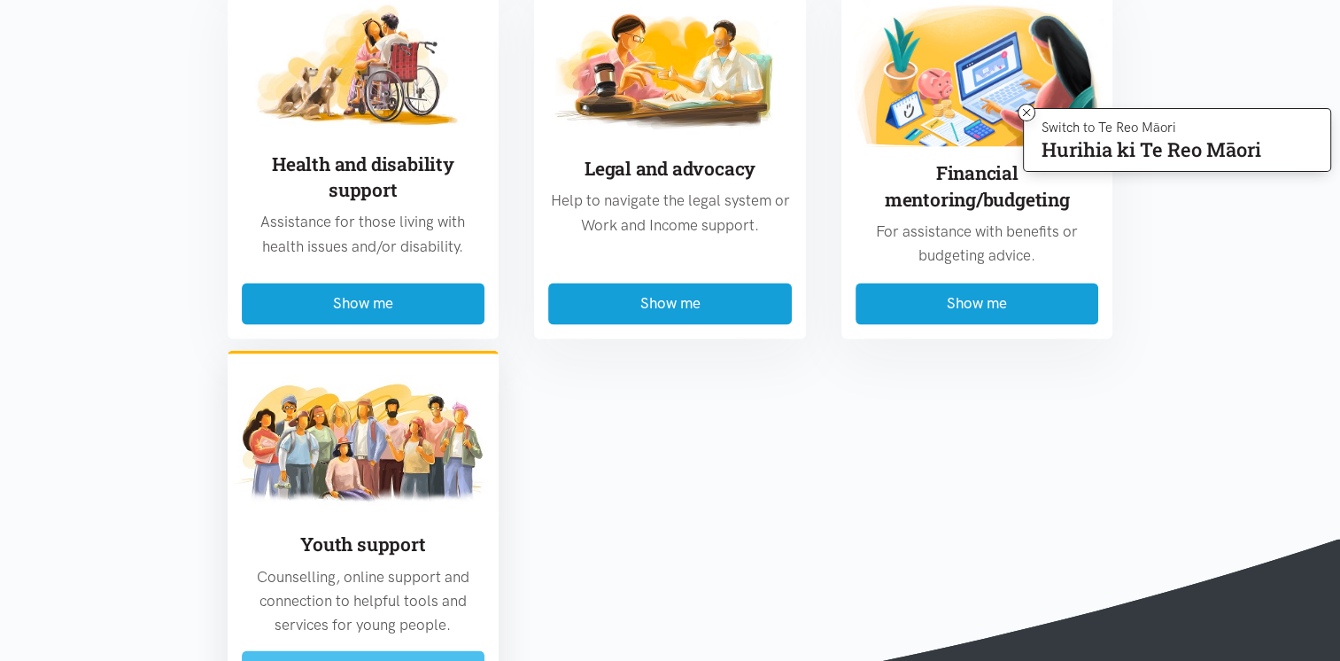
click at [390, 650] on button "Show me" at bounding box center [364, 671] width 244 height 42
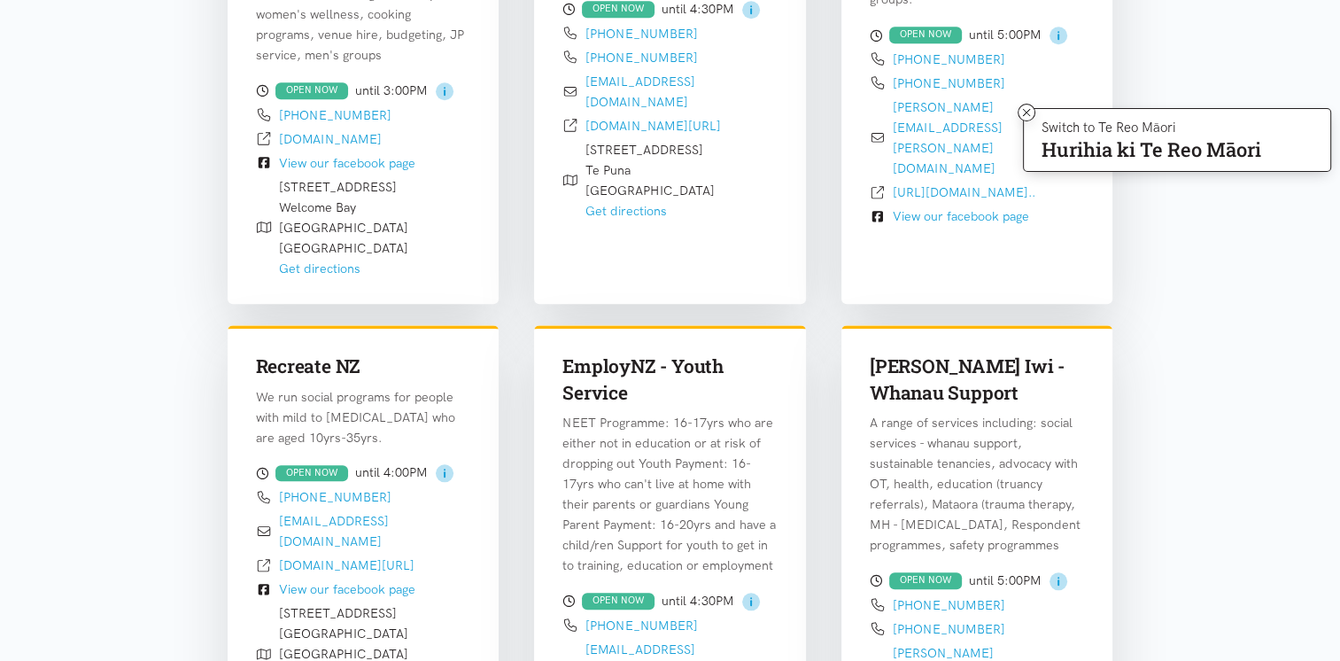
scroll to position [1850, 0]
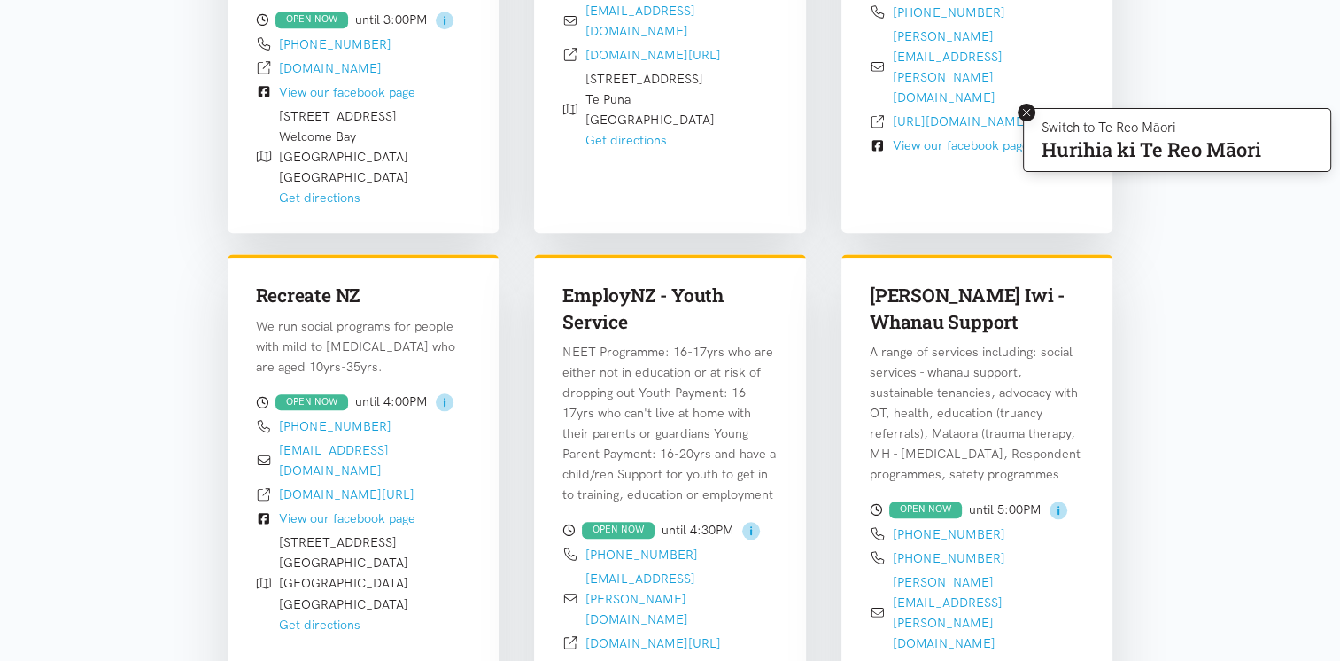
click at [1024, 119] on icon at bounding box center [1027, 112] width 13 height 13
